Goal: Task Accomplishment & Management: Manage account settings

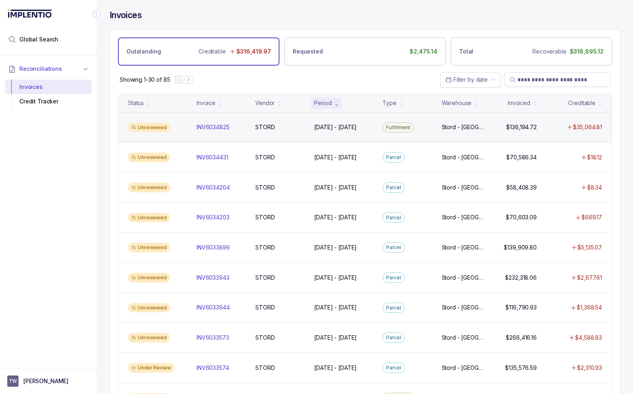
click at [281, 120] on div "Unreviewed INV6034825 INV6034825 STORD STORD [DATE] - [DATE] [DATE] - [DATE] Fu…" at bounding box center [364, 127] width 493 height 30
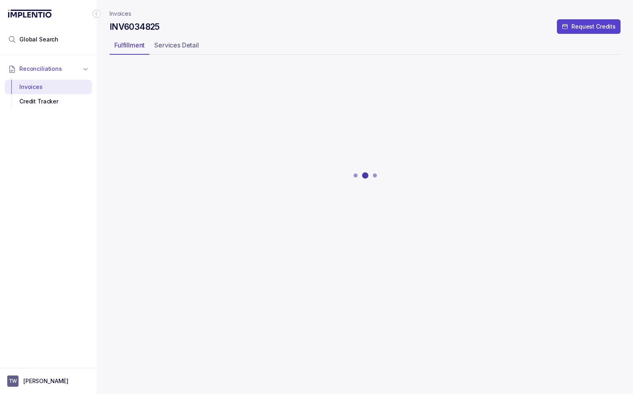
click at [118, 14] on p "Invoices" at bounding box center [121, 14] width 22 height 8
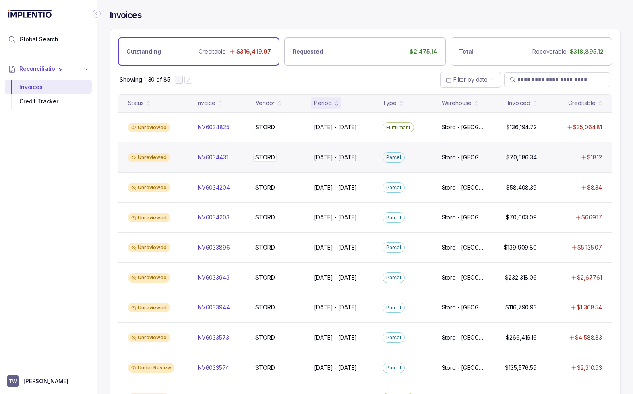
click at [282, 155] on div "STORD STORD" at bounding box center [279, 157] width 49 height 8
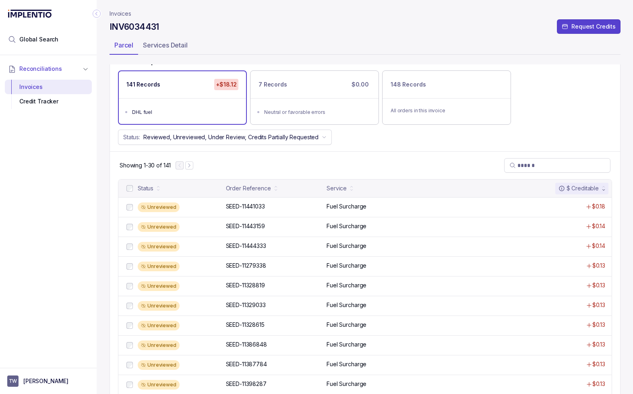
scroll to position [60, 0]
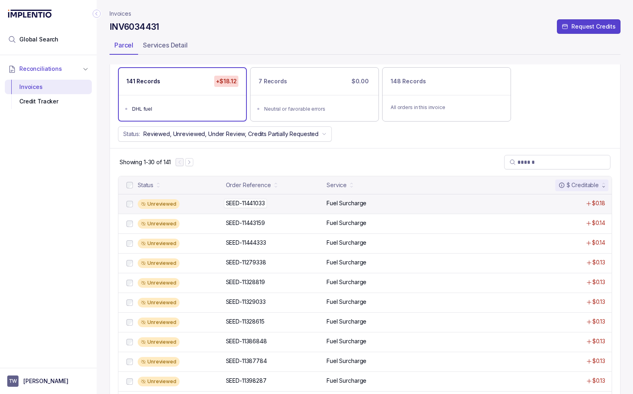
click at [285, 205] on div "SEED-11441033 SEED-11441033" at bounding box center [274, 203] width 96 height 8
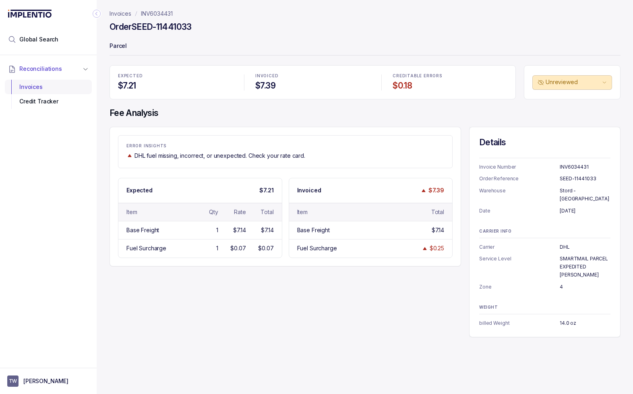
click at [33, 84] on div "Invoices" at bounding box center [48, 87] width 74 height 14
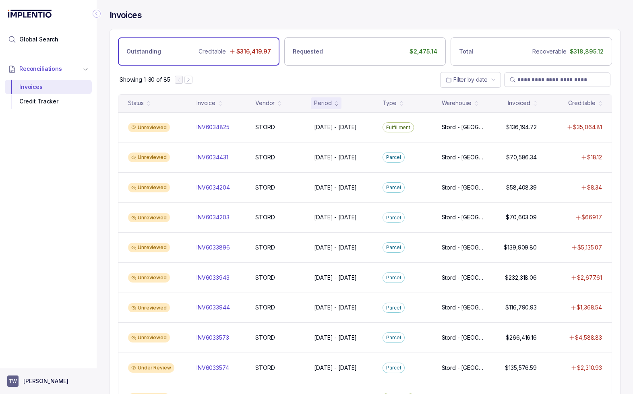
click at [31, 376] on button "TW [PERSON_NAME]" at bounding box center [48, 381] width 82 height 11
click at [47, 382] on button "TW [PERSON_NAME]" at bounding box center [48, 381] width 82 height 11
click at [41, 379] on p "[PERSON_NAME]" at bounding box center [45, 381] width 45 height 8
click at [41, 358] on li "Logout" at bounding box center [48, 364] width 83 height 13
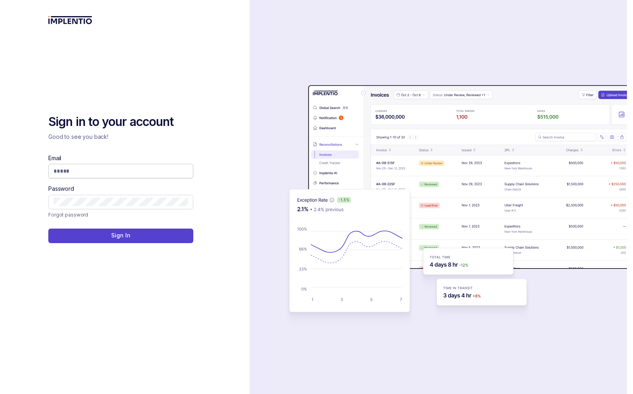
click at [107, 166] on span at bounding box center [120, 171] width 145 height 14
click at [97, 174] on input "Email" at bounding box center [121, 171] width 134 height 8
type input "**********"
